Goal: Information Seeking & Learning: Learn about a topic

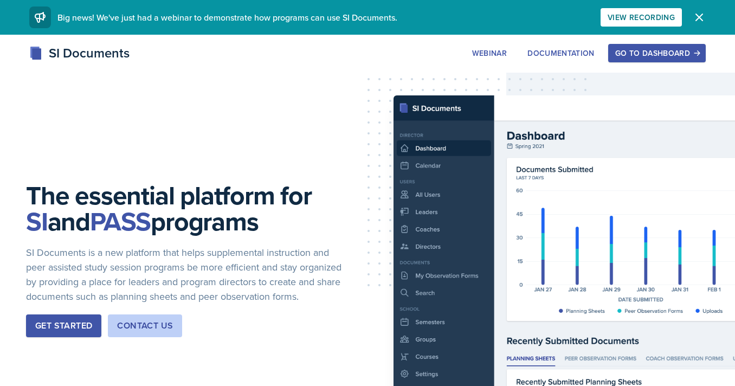
click at [656, 49] on div "Go to Dashboard" at bounding box center [657, 53] width 84 height 9
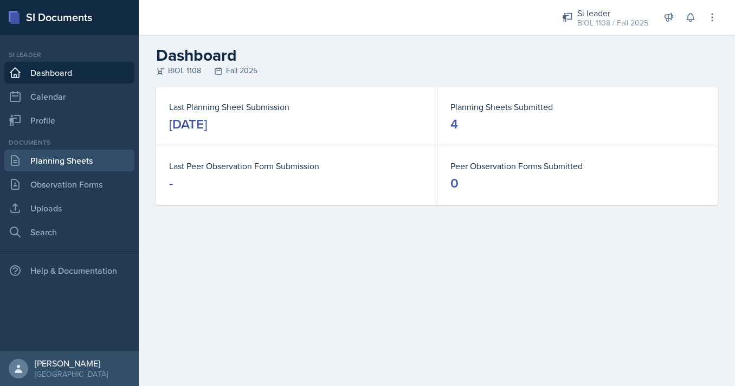
click at [86, 155] on link "Planning Sheets" at bounding box center [69, 161] width 130 height 22
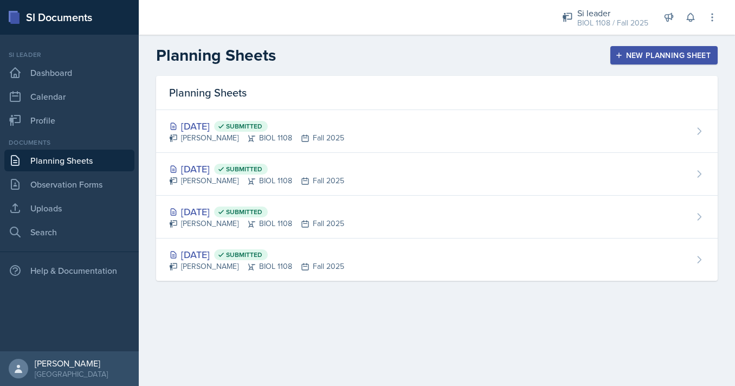
click at [634, 62] on button "New Planning Sheet" at bounding box center [664, 55] width 107 height 18
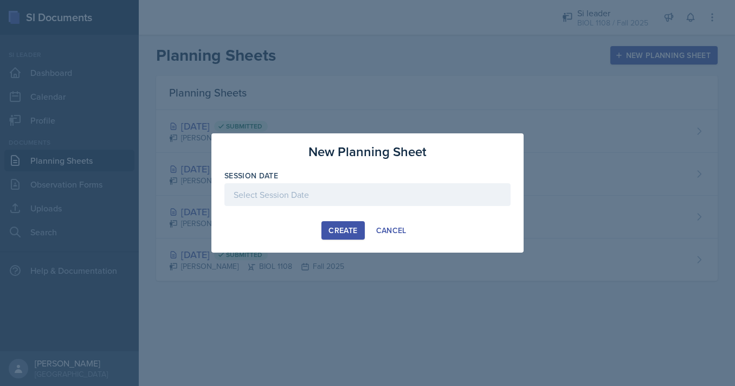
click at [444, 195] on div at bounding box center [367, 194] width 286 height 23
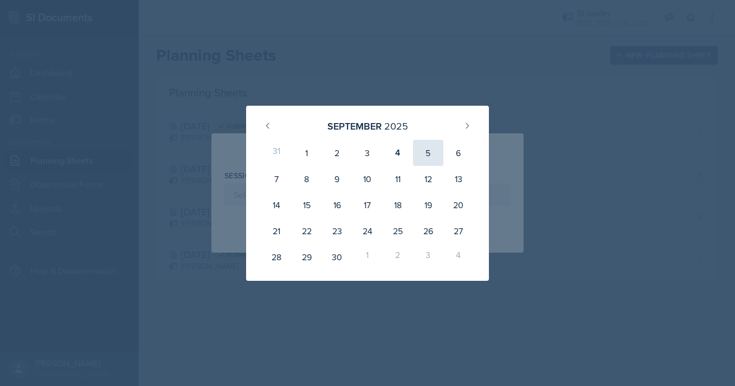
click at [428, 152] on div "5" at bounding box center [428, 153] width 30 height 26
type input "[DATE]"
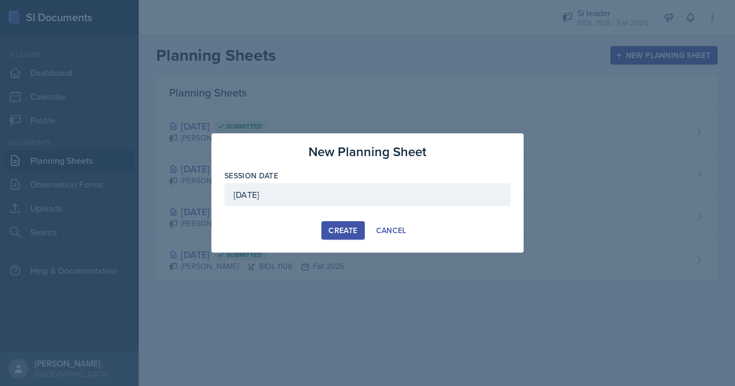
click at [339, 232] on div "Create" at bounding box center [343, 230] width 29 height 9
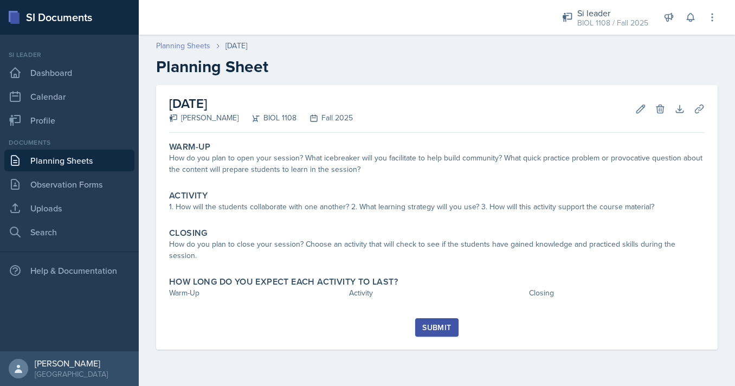
click at [174, 48] on link "Planning Sheets" at bounding box center [183, 45] width 54 height 11
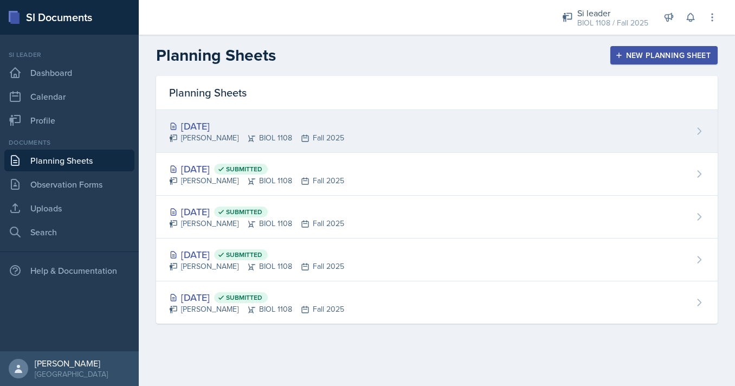
click at [323, 143] on div "[PERSON_NAME] BIOL 1108 Fall 2025" at bounding box center [256, 137] width 175 height 11
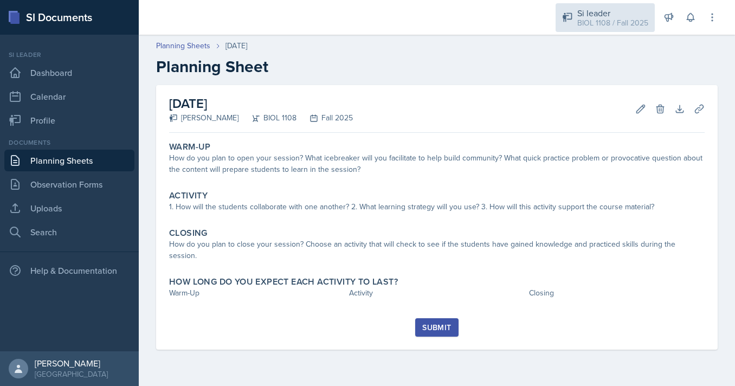
click at [592, 12] on div "Si leader" at bounding box center [613, 13] width 71 height 13
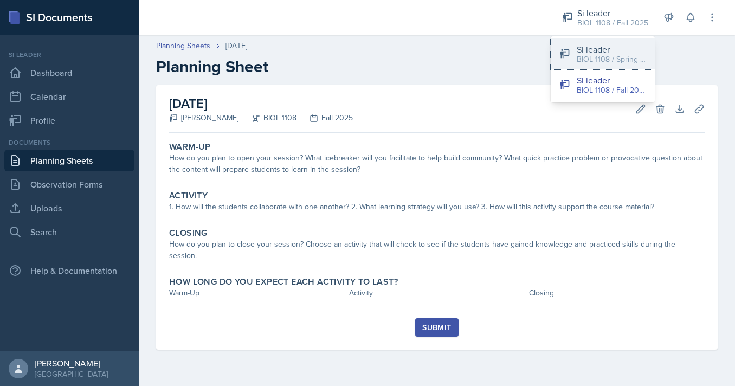
click at [584, 54] on div "Si leader" at bounding box center [611, 49] width 69 height 13
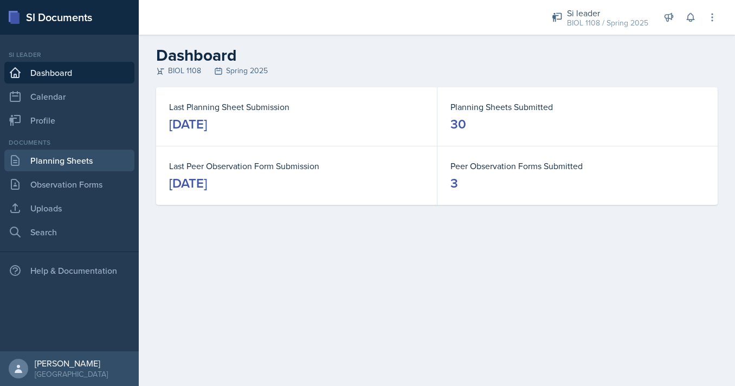
click at [89, 165] on link "Planning Sheets" at bounding box center [69, 161] width 130 height 22
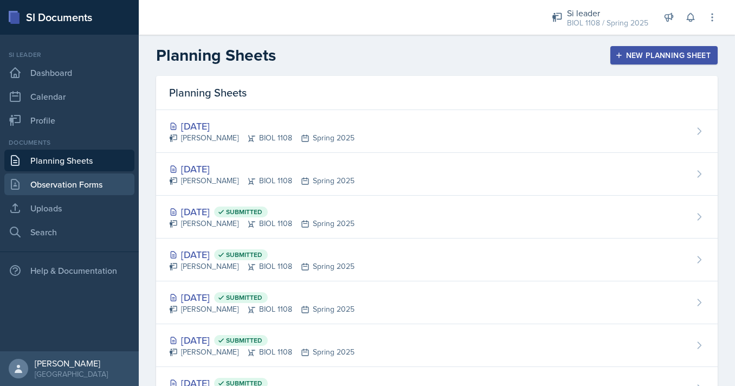
click at [101, 185] on link "Observation Forms" at bounding box center [69, 185] width 130 height 22
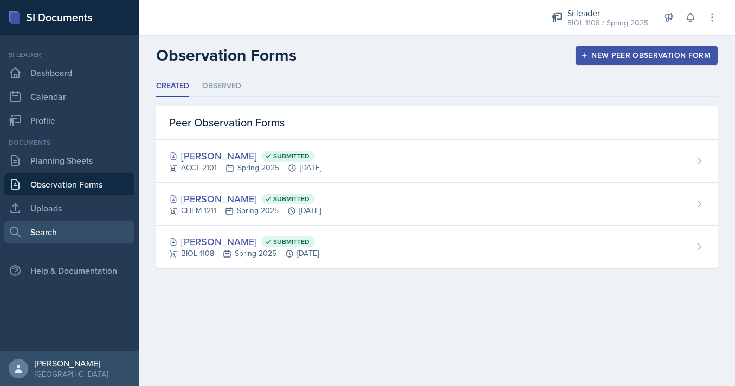
click at [108, 227] on link "Search" at bounding box center [69, 232] width 130 height 22
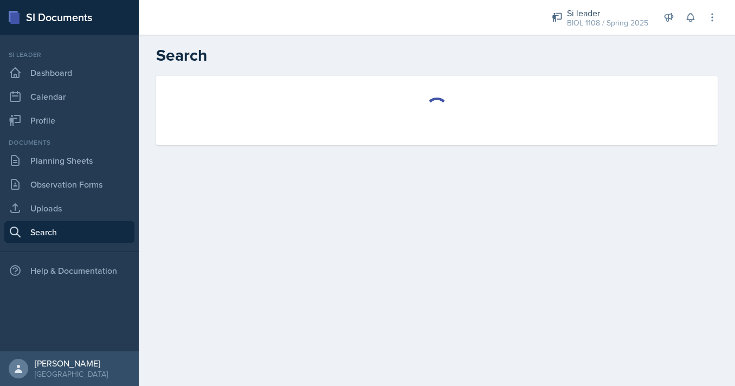
select select "all"
select select "1"
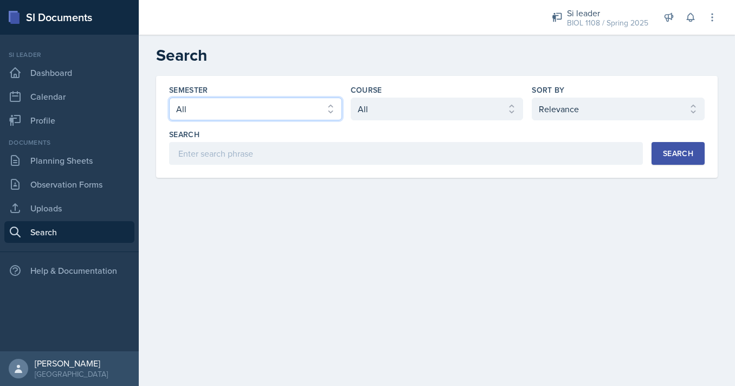
select select "e2039551-f485-4c1b-a525-5b9893bb04c4"
click option "Spring 2025" at bounding box center [0, 0] width 0 height 0
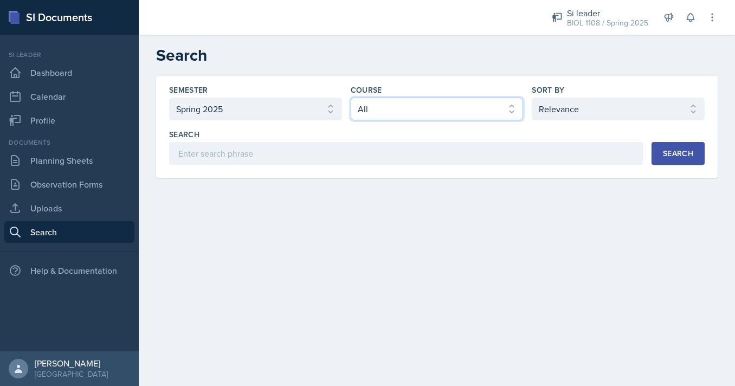
click at [351, 98] on select "Select course All ACCT 2101 ACCT 2102 ACCT 4050 ANTH 1102 ANTH 3301 ARCH 1000 A…" at bounding box center [437, 109] width 173 height 23
select select "5fcd17bf-4c83-4ef3-b338-22f7dd783e60"
click option "BIOL 1108" at bounding box center [0, 0] width 0 height 0
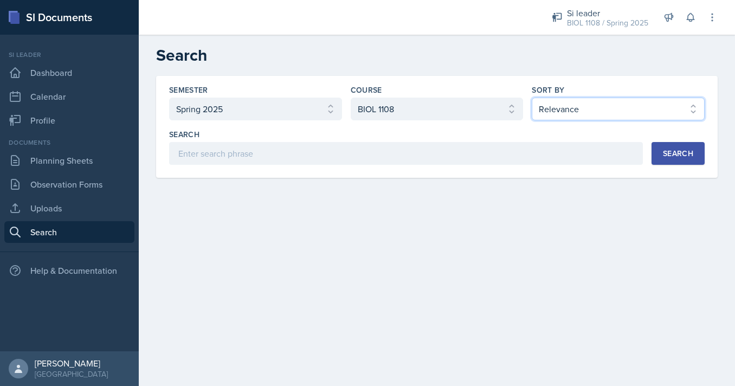
select select "2"
click option "Document Date (Asc)" at bounding box center [0, 0] width 0 height 0
click at [675, 145] on button "Search" at bounding box center [678, 153] width 53 height 23
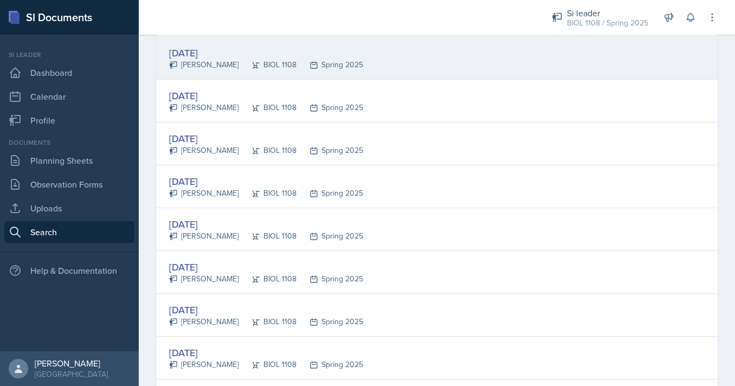
scroll to position [266, 0]
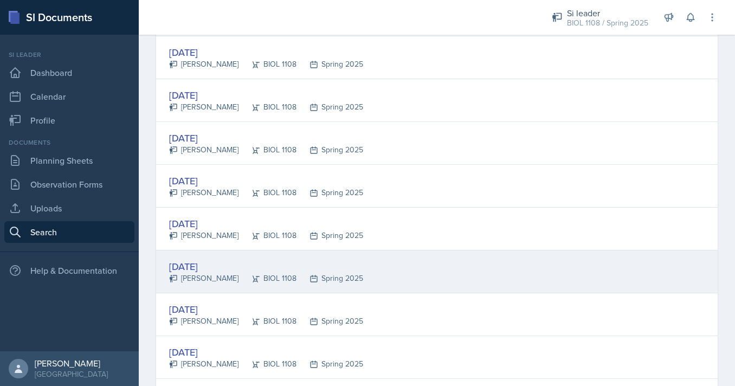
click at [407, 258] on div "Jan 23rd, 2025 Nathan Corrigan BIOL 1108 Spring 2025" at bounding box center [437, 272] width 562 height 43
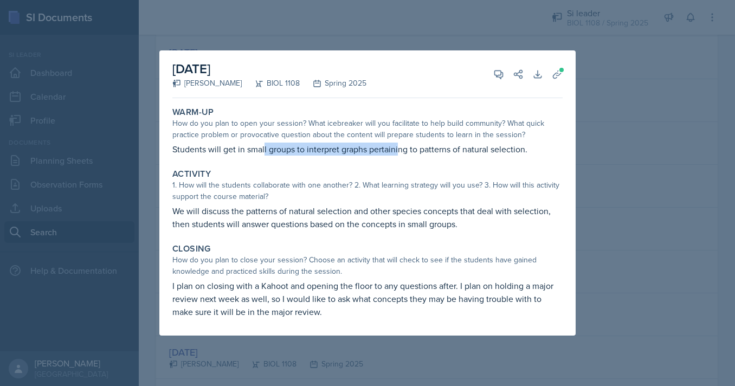
drag, startPoint x: 265, startPoint y: 150, endPoint x: 420, endPoint y: 150, distance: 155.6
click at [420, 150] on p "Students will get in small groups to interpret graphs pertaining to patterns of…" at bounding box center [367, 149] width 390 height 13
drag, startPoint x: 431, startPoint y: 151, endPoint x: 455, endPoint y: 151, distance: 23.9
click at [455, 151] on p "Students will get in small groups to interpret graphs pertaining to patterns of…" at bounding box center [367, 149] width 390 height 13
click at [435, 131] on div "How do you plan to open your session? What icebreaker will you facilitate to he…" at bounding box center [367, 129] width 390 height 23
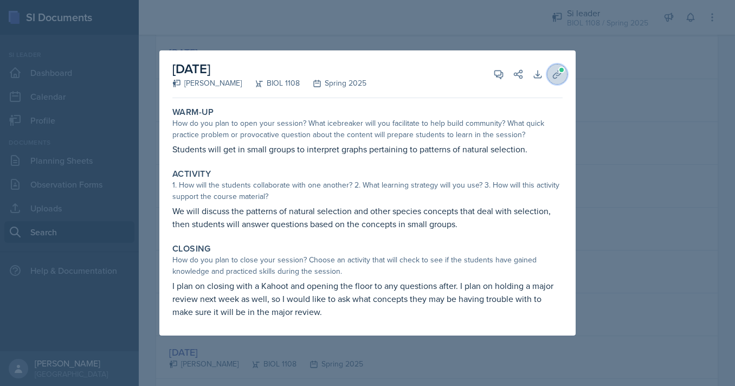
click at [562, 74] on icon at bounding box center [557, 74] width 11 height 11
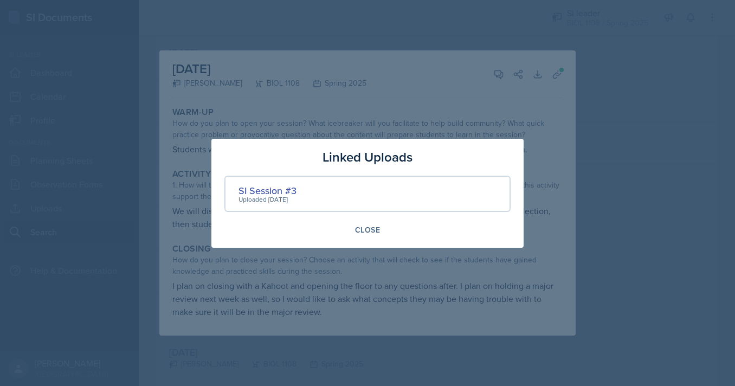
click at [439, 97] on div at bounding box center [367, 193] width 735 height 386
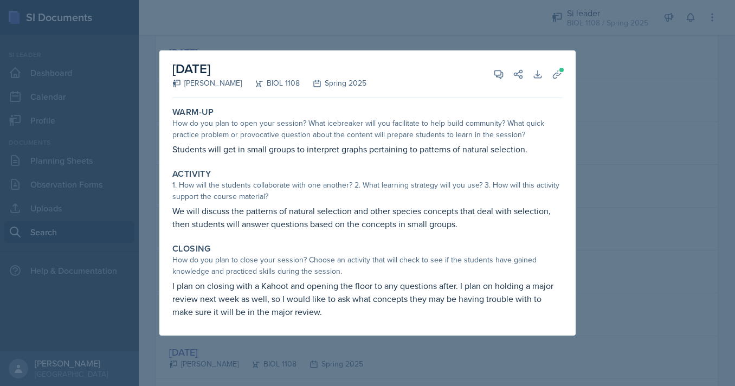
click at [618, 127] on div at bounding box center [367, 193] width 735 height 386
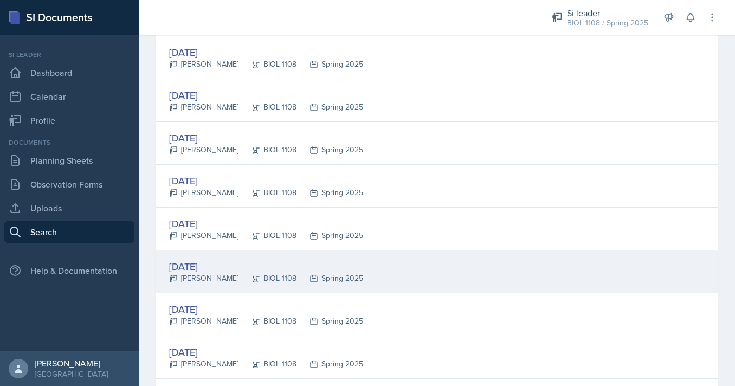
scroll to position [301, 0]
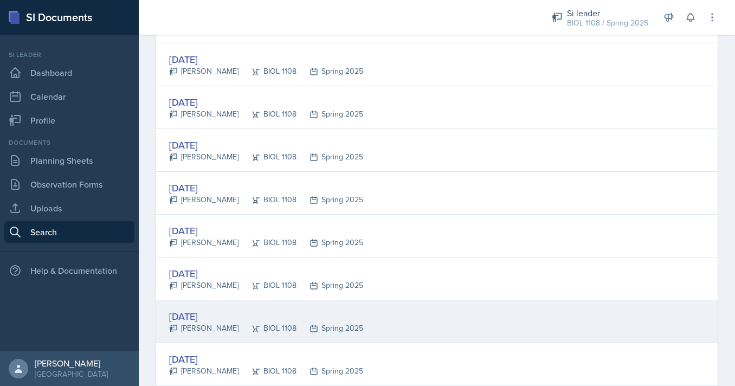
click at [279, 319] on div "Jan 27th, 2025" at bounding box center [266, 316] width 194 height 15
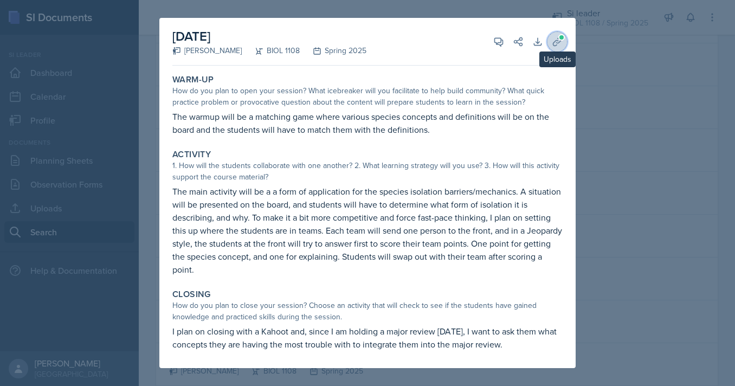
click at [556, 45] on icon at bounding box center [557, 41] width 11 height 11
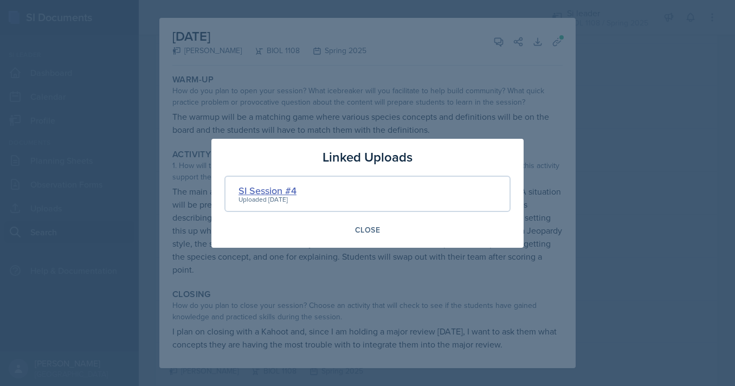
click at [294, 188] on div "SI Session #4" at bounding box center [268, 190] width 58 height 15
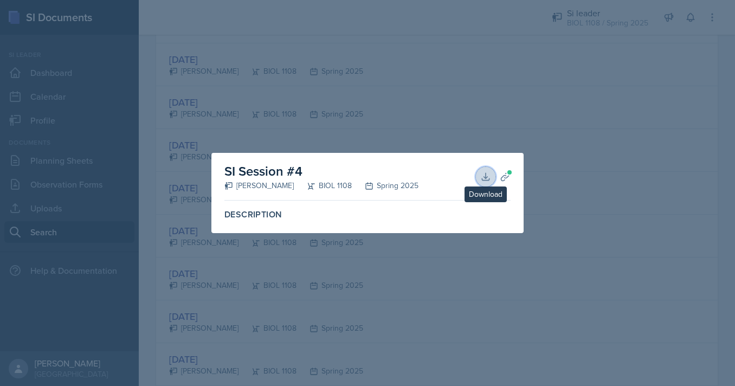
click at [489, 180] on icon at bounding box center [485, 176] width 7 height 7
click at [505, 176] on icon at bounding box center [505, 176] width 11 height 11
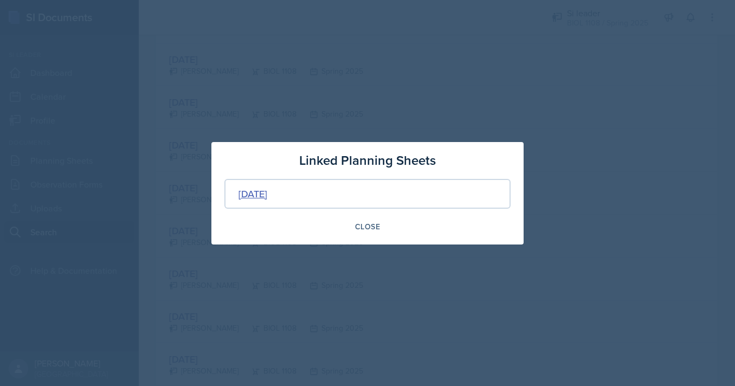
click at [259, 200] on div "Jan 27th, 2025" at bounding box center [253, 194] width 29 height 15
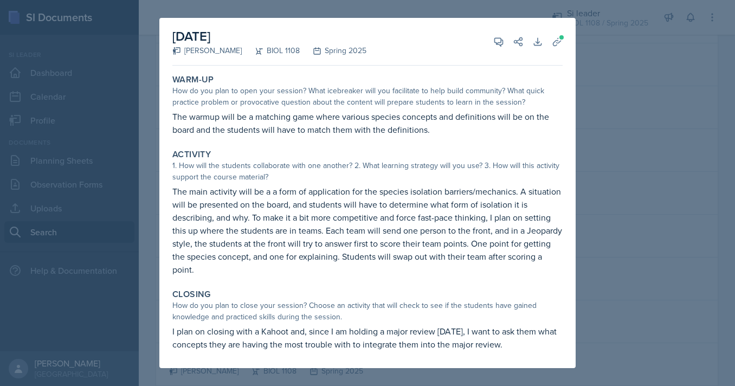
click at [381, 117] on p "The warmup will be a matching game where various species concepts and definitio…" at bounding box center [367, 123] width 390 height 26
click at [381, 129] on p "The warmup will be a matching game where various species concepts and definitio…" at bounding box center [367, 123] width 390 height 26
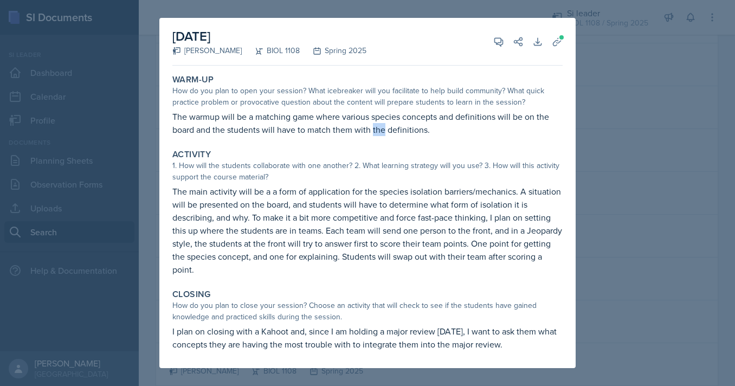
click at [381, 129] on p "The warmup will be a matching game where various species concepts and definitio…" at bounding box center [367, 123] width 390 height 26
click at [405, 131] on p "The warmup will be a matching game where various species concepts and definitio…" at bounding box center [367, 123] width 390 height 26
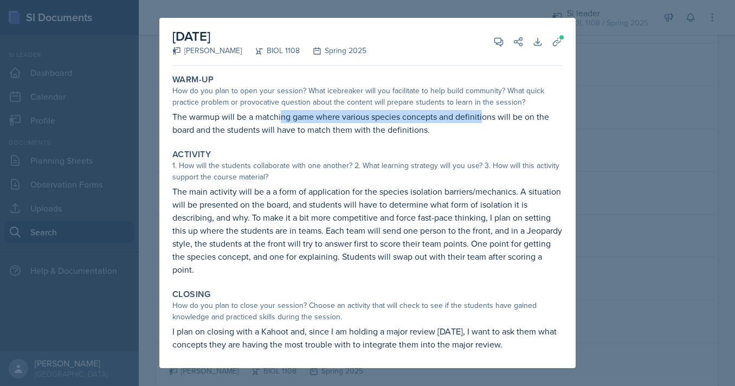
drag, startPoint x: 281, startPoint y: 120, endPoint x: 483, endPoint y: 118, distance: 201.7
click at [483, 118] on p "The warmup will be a matching game where various species concepts and definitio…" at bounding box center [367, 123] width 390 height 26
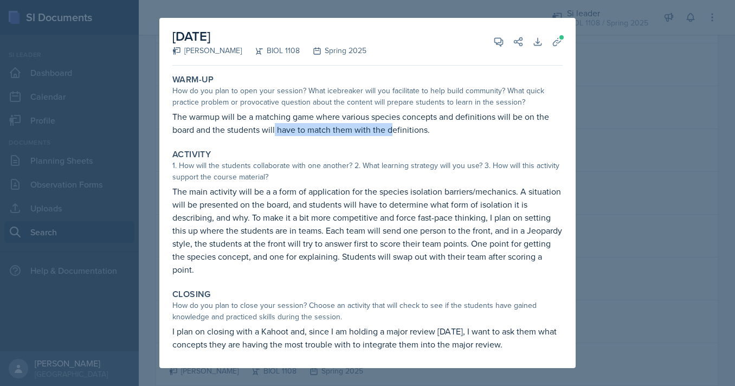
drag, startPoint x: 277, startPoint y: 130, endPoint x: 408, endPoint y: 129, distance: 131.8
click at [408, 129] on p "The warmup will be a matching game where various species concepts and definitio…" at bounding box center [367, 123] width 390 height 26
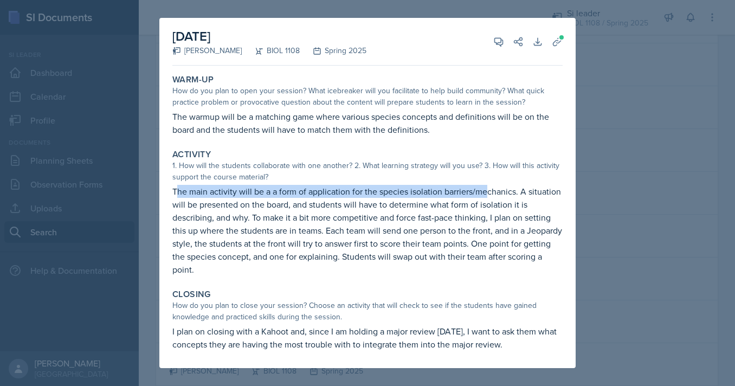
drag, startPoint x: 176, startPoint y: 189, endPoint x: 489, endPoint y: 189, distance: 312.9
click at [489, 189] on p "The main activity will be a a form of application for the species isolation bar…" at bounding box center [367, 230] width 390 height 91
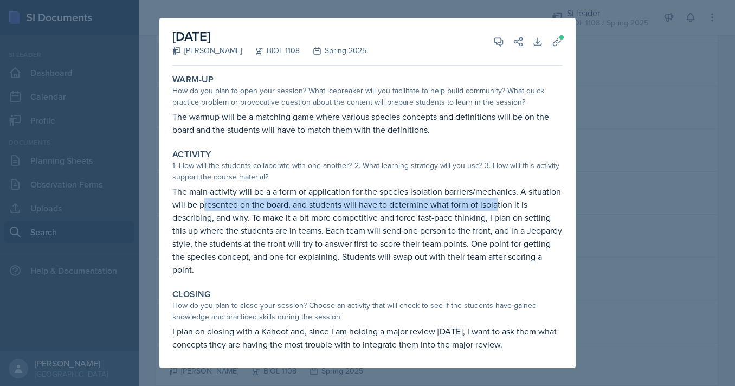
drag, startPoint x: 204, startPoint y: 209, endPoint x: 506, endPoint y: 209, distance: 302.0
click at [506, 209] on p "The main activity will be a a form of application for the species isolation bar…" at bounding box center [367, 230] width 390 height 91
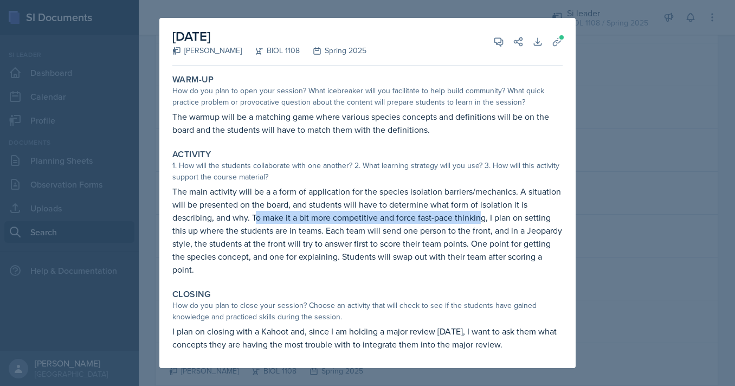
drag, startPoint x: 255, startPoint y: 220, endPoint x: 482, endPoint y: 220, distance: 226.7
click at [482, 220] on p "The main activity will be a a form of application for the species isolation bar…" at bounding box center [367, 230] width 390 height 91
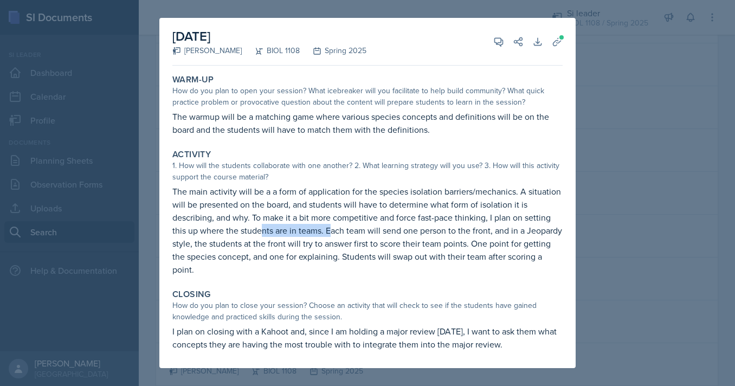
drag, startPoint x: 260, startPoint y: 232, endPoint x: 333, endPoint y: 232, distance: 73.2
click at [333, 232] on p "The main activity will be a a form of application for the species isolation bar…" at bounding box center [367, 230] width 390 height 91
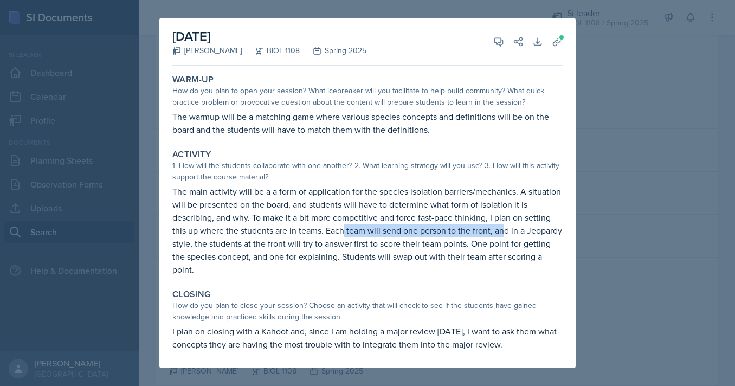
drag, startPoint x: 349, startPoint y: 232, endPoint x: 503, endPoint y: 232, distance: 154.5
click at [503, 232] on p "The main activity will be a a form of application for the species isolation bar…" at bounding box center [367, 230] width 390 height 91
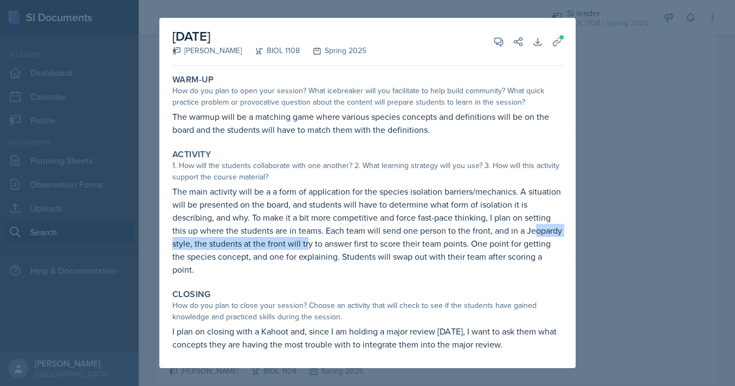
drag, startPoint x: 183, startPoint y: 244, endPoint x: 345, endPoint y: 243, distance: 162.7
click at [345, 243] on p "The main activity will be a a form of application for the species isolation bar…" at bounding box center [367, 230] width 390 height 91
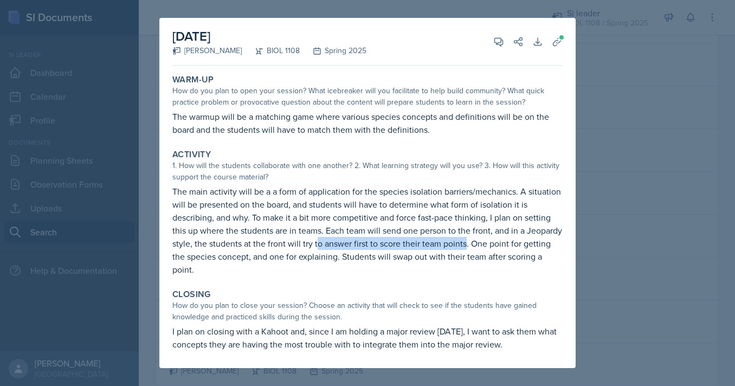
drag, startPoint x: 354, startPoint y: 245, endPoint x: 533, endPoint y: 245, distance: 178.9
click at [533, 245] on p "The main activity will be a a form of application for the species isolation bar…" at bounding box center [367, 230] width 390 height 91
click at [522, 245] on p "The main activity will be a a form of application for the species isolation bar…" at bounding box center [367, 230] width 390 height 91
drag, startPoint x: 496, startPoint y: 245, endPoint x: 198, endPoint y: 245, distance: 297.7
click at [198, 245] on p "The main activity will be a a form of application for the species isolation bar…" at bounding box center [367, 230] width 390 height 91
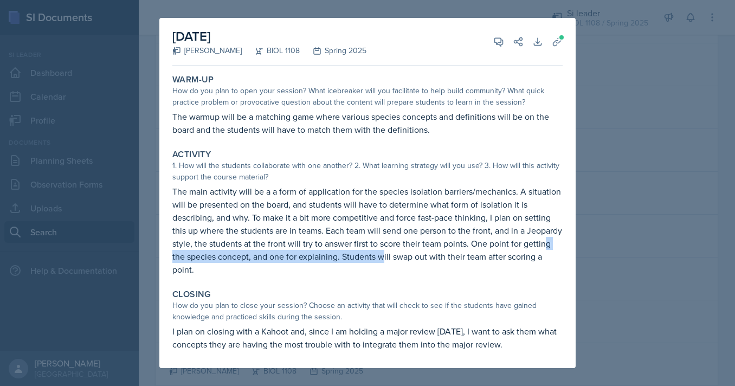
drag, startPoint x: 197, startPoint y: 261, endPoint x: 420, endPoint y: 261, distance: 222.9
click at [420, 261] on p "The main activity will be a a form of application for the species isolation bar…" at bounding box center [367, 230] width 390 height 91
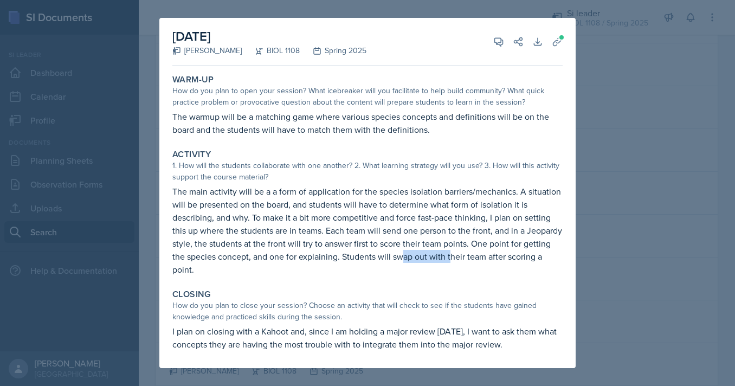
drag, startPoint x: 459, startPoint y: 261, endPoint x: 519, endPoint y: 261, distance: 60.2
click at [515, 261] on p "The main activity will be a a form of application for the species isolation bar…" at bounding box center [367, 230] width 390 height 91
click at [324, 261] on p "The main activity will be a a form of application for the species isolation bar…" at bounding box center [367, 230] width 390 height 91
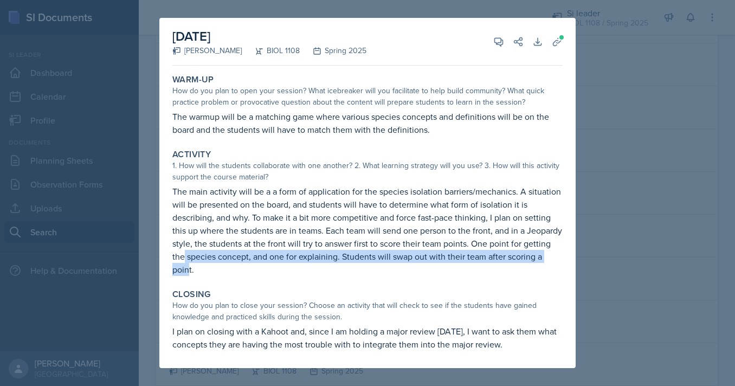
drag, startPoint x: 224, startPoint y: 267, endPoint x: 191, endPoint y: 210, distance: 66.1
click at [193, 212] on p "The main activity will be a a form of application for the species isolation bar…" at bounding box center [367, 230] width 390 height 91
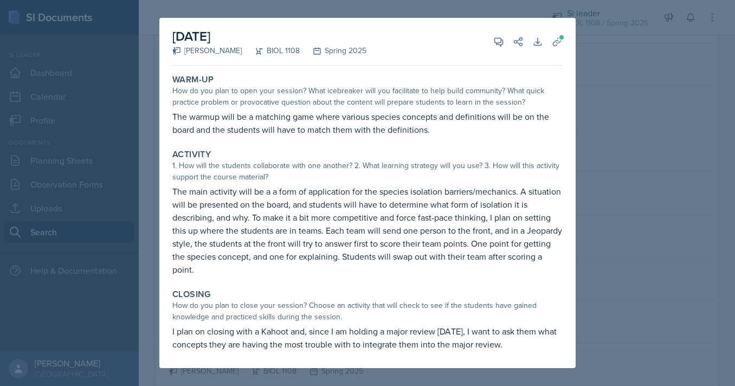
click at [191, 210] on p "The main activity will be a a form of application for the species isolation bar…" at bounding box center [367, 230] width 390 height 91
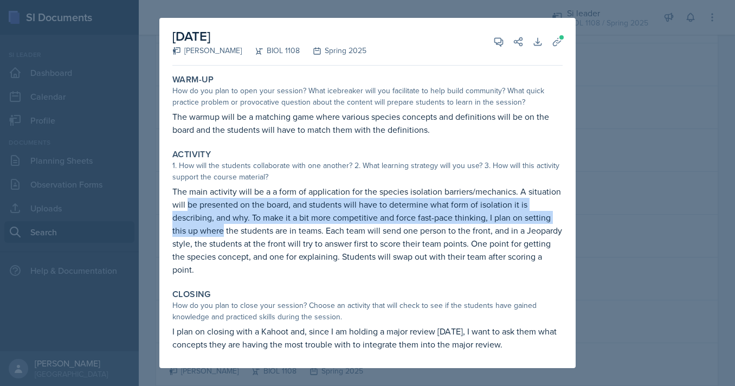
drag, startPoint x: 191, startPoint y: 210, endPoint x: 211, endPoint y: 231, distance: 29.2
click at [211, 231] on p "The main activity will be a a form of application for the species isolation bar…" at bounding box center [367, 230] width 390 height 91
